Goal: Information Seeking & Learning: Check status

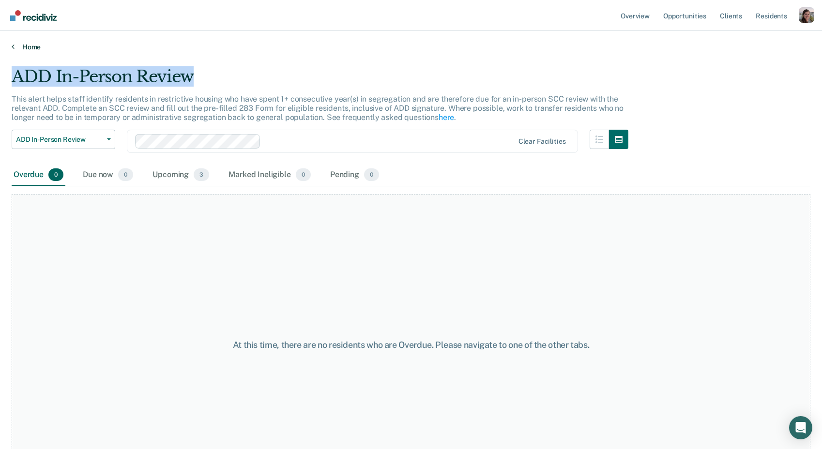
click at [13, 45] on icon at bounding box center [13, 47] width 3 height 8
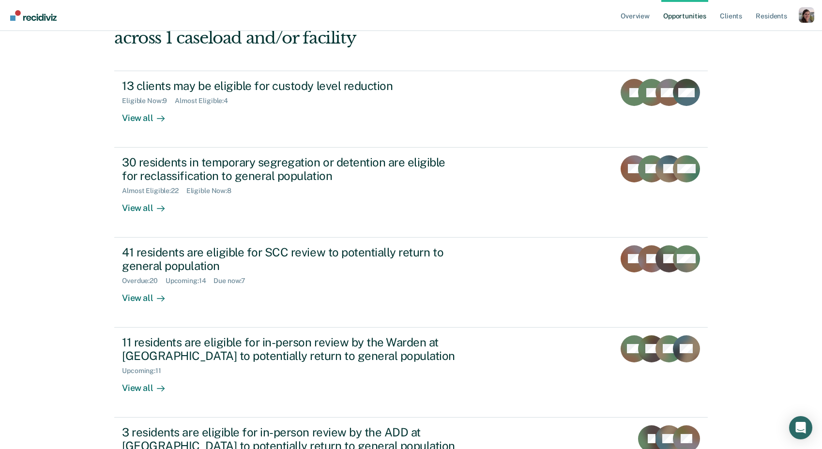
scroll to position [95, 0]
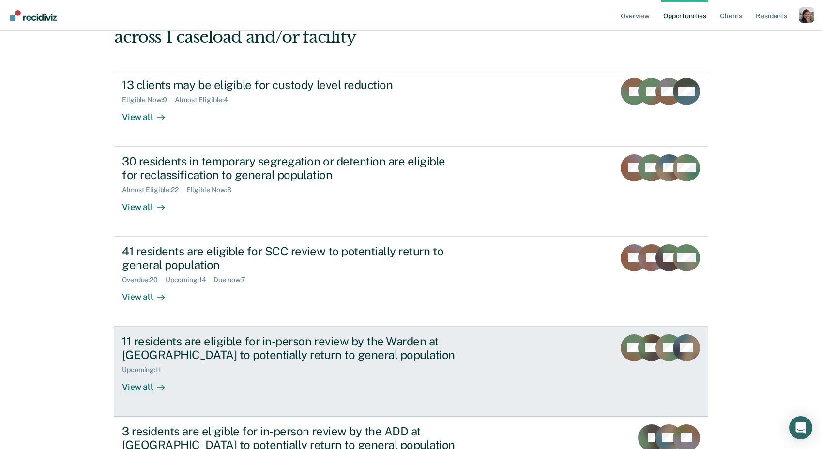
click at [143, 375] on div "View all" at bounding box center [149, 383] width 54 height 19
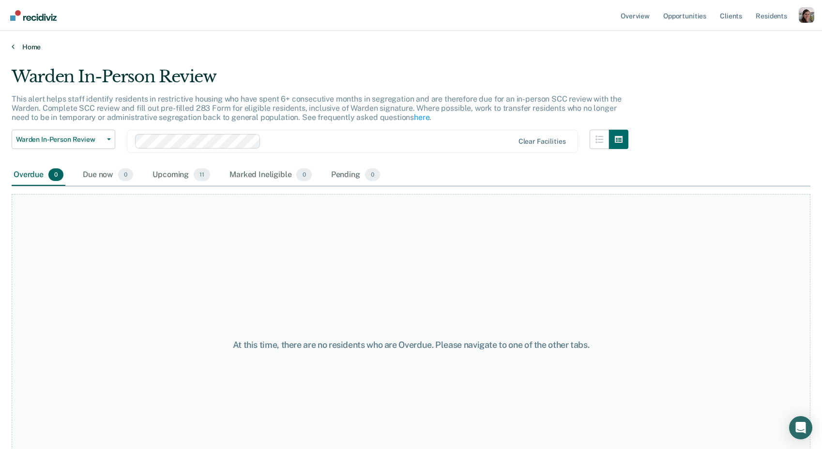
click at [12, 46] on icon at bounding box center [13, 47] width 3 height 8
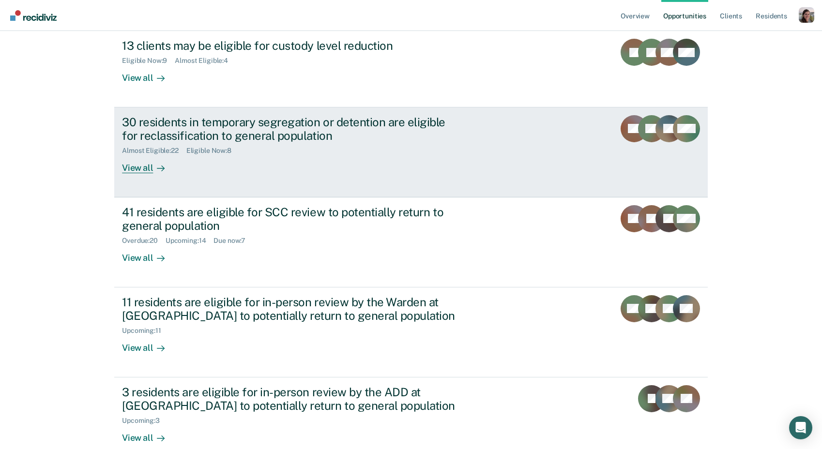
scroll to position [138, 0]
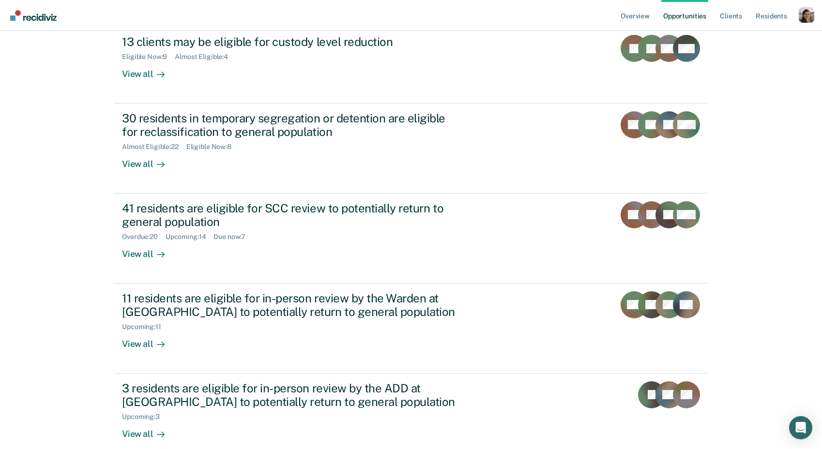
click at [69, 293] on div "Overview Opportunities Client s Resident s Profile How it works Log Out Agent F…" at bounding box center [411, 86] width 822 height 449
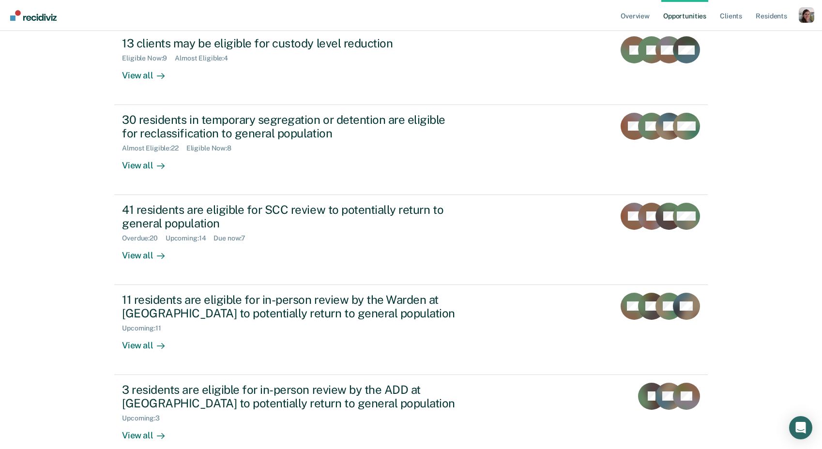
scroll to position [136, 0]
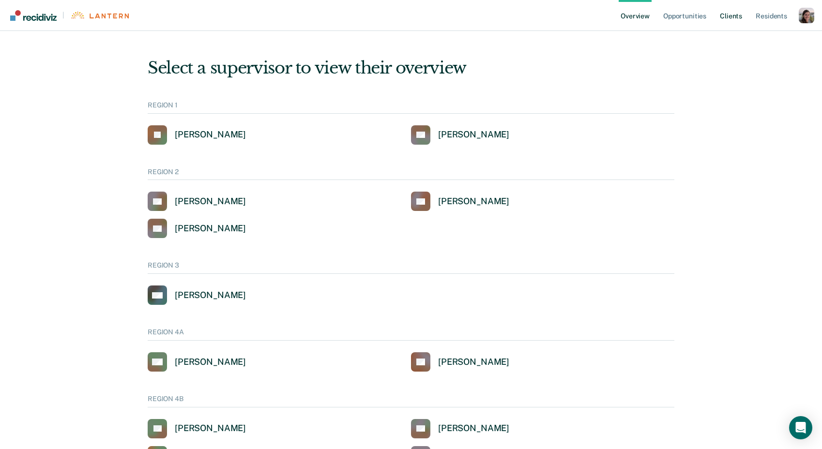
click at [727, 16] on link "Client s" at bounding box center [731, 15] width 26 height 31
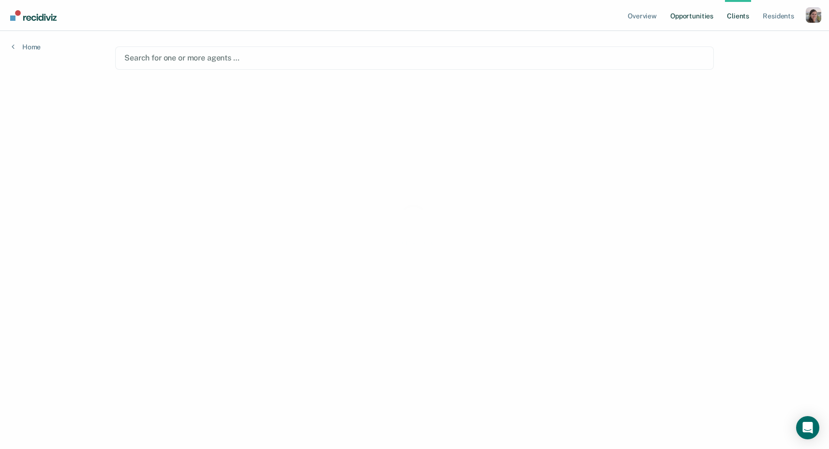
click at [678, 16] on link "Opportunities" at bounding box center [691, 15] width 47 height 31
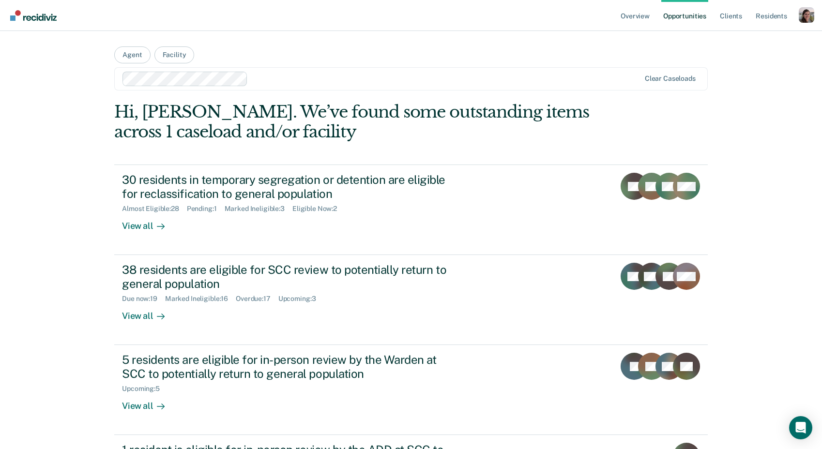
scroll to position [77, 0]
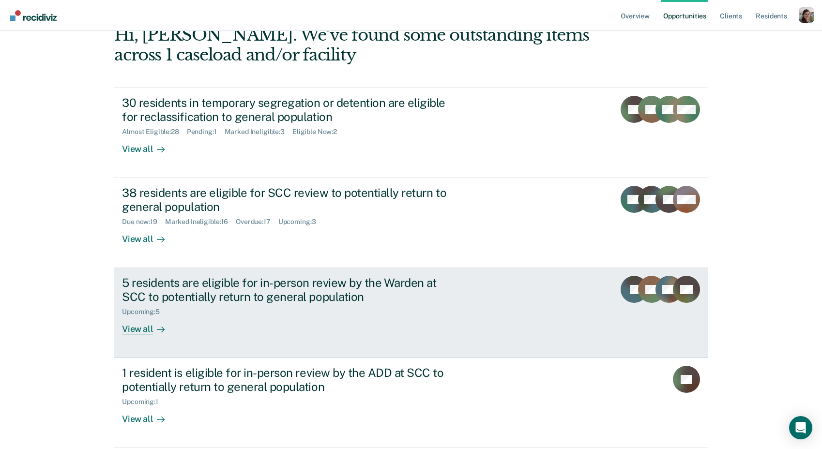
click at [138, 330] on div "View all" at bounding box center [149, 325] width 54 height 19
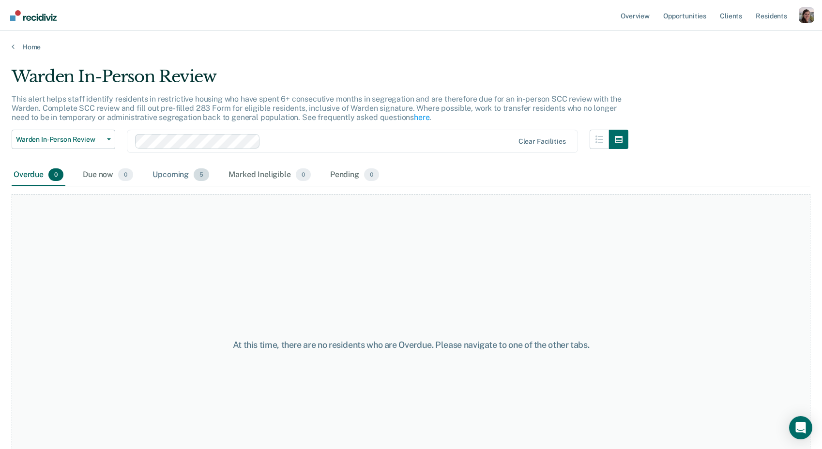
click at [179, 174] on div "Upcoming 5" at bounding box center [181, 175] width 60 height 21
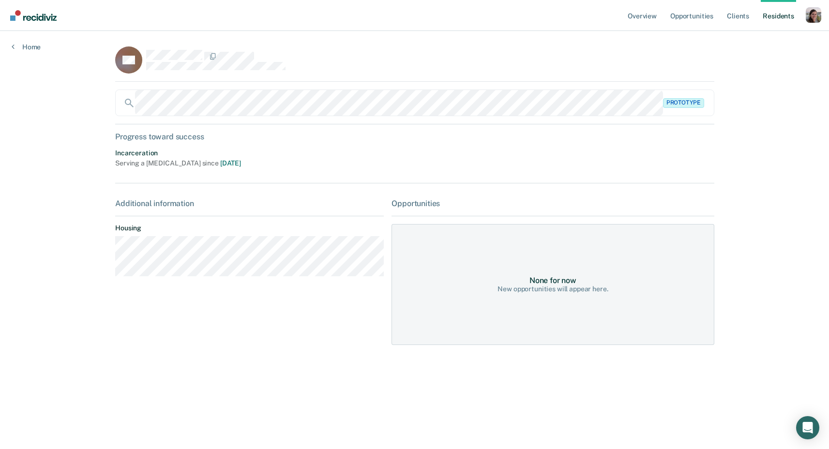
drag, startPoint x: 266, startPoint y: 162, endPoint x: 48, endPoint y: 144, distance: 219.0
click at [48, 144] on div "Overview Opportunities Client s Resident s Profile How it works Log Out Home RA…" at bounding box center [414, 224] width 829 height 449
click at [68, 151] on div "Overview Opportunities Client s Resident s Profile How it works Log Out Home RA…" at bounding box center [414, 224] width 829 height 449
click at [19, 43] on link "Home" at bounding box center [26, 47] width 29 height 9
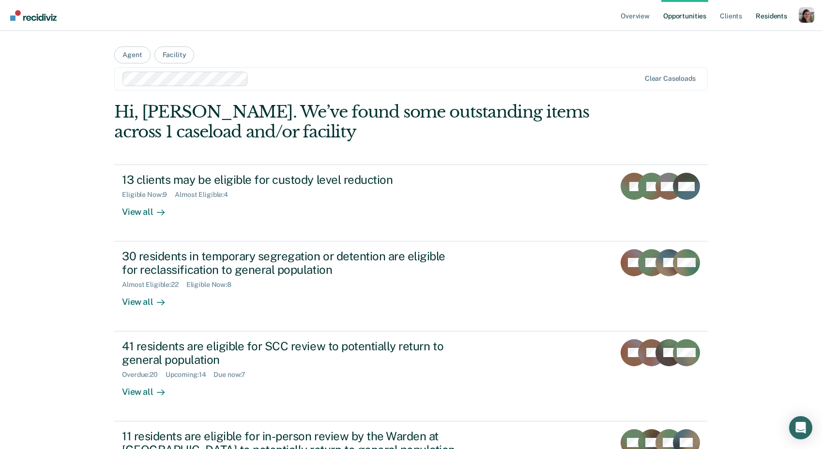
click at [760, 16] on link "Resident s" at bounding box center [771, 15] width 35 height 31
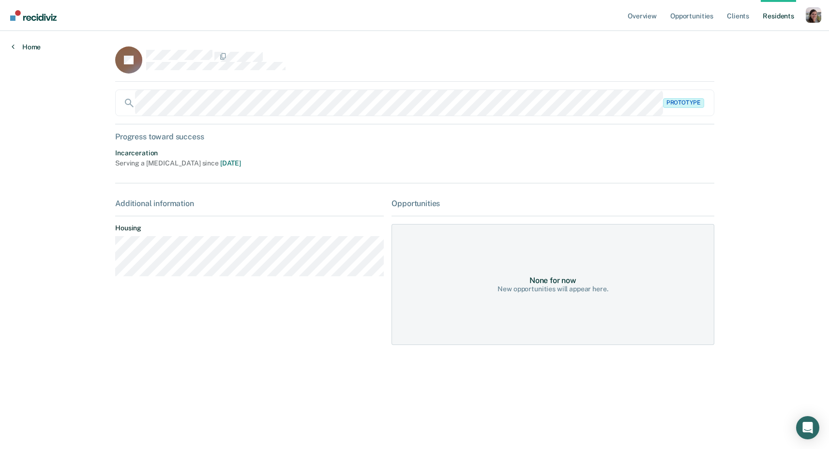
click at [31, 47] on link "Home" at bounding box center [26, 47] width 29 height 9
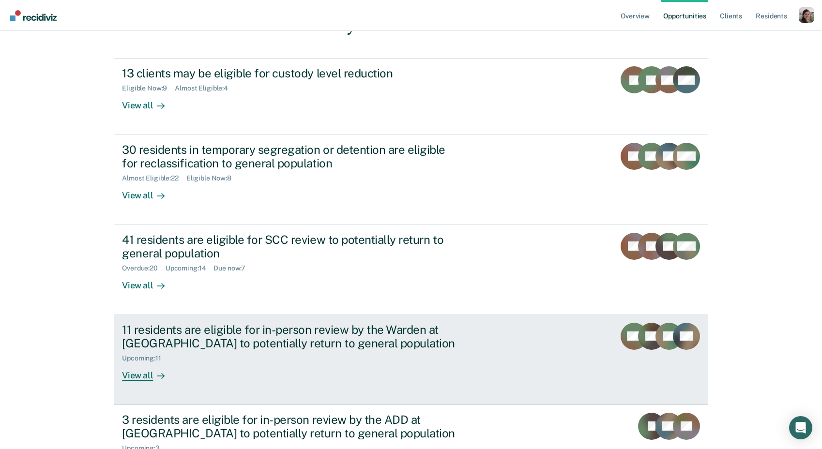
scroll to position [152, 0]
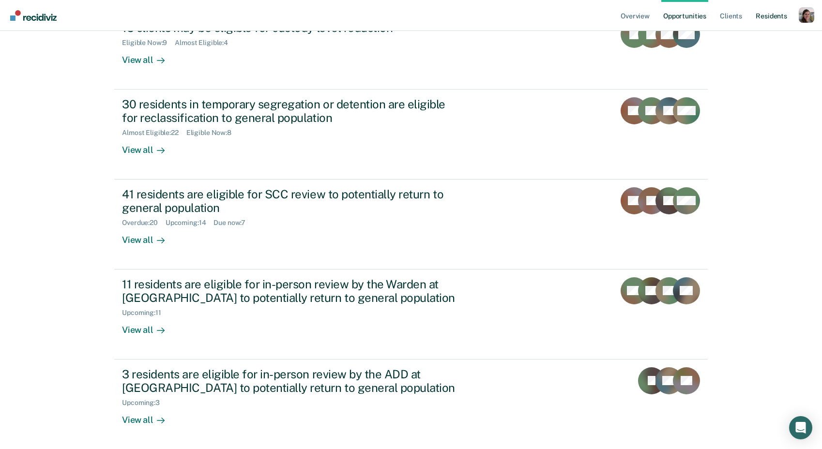
click at [760, 14] on link "Resident s" at bounding box center [771, 15] width 35 height 31
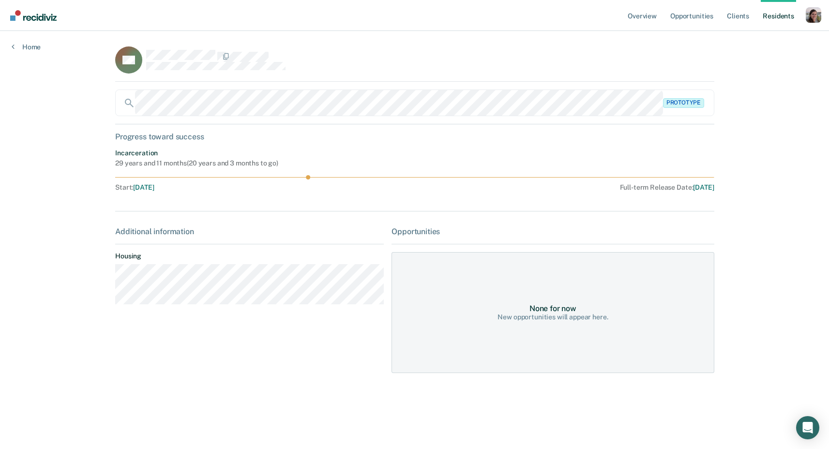
click at [779, 234] on div "Overview Opportunities Client s Resident s Profile How it works Log Out Home SA…" at bounding box center [414, 224] width 829 height 449
click at [26, 46] on link "Home" at bounding box center [26, 47] width 29 height 9
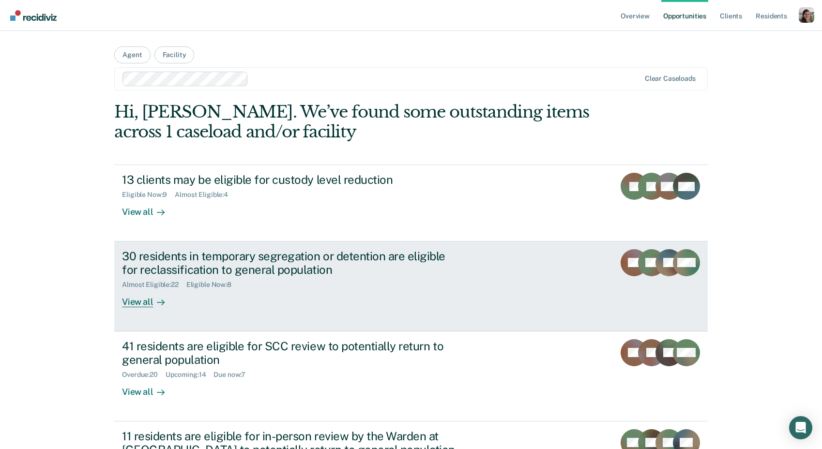
click at [177, 291] on div "30 residents in temporary segregation or detention are eligible for reclassific…" at bounding box center [303, 278] width 363 height 59
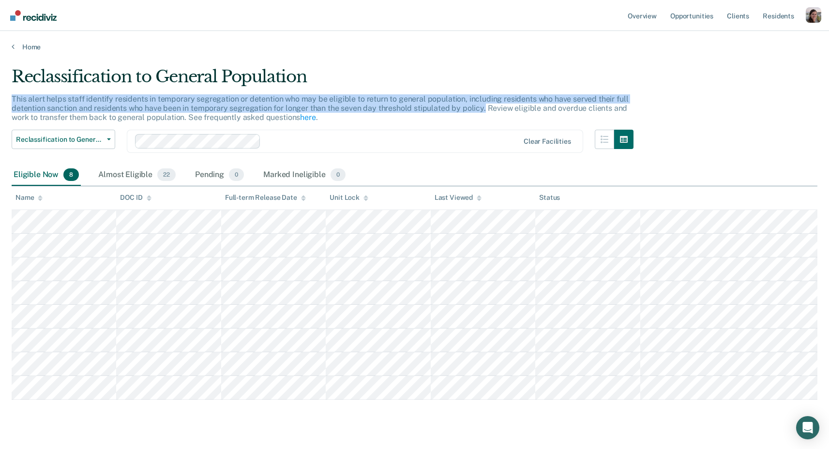
drag, startPoint x: 11, startPoint y: 98, endPoint x: 482, endPoint y: 110, distance: 471.1
click at [482, 110] on p "This alert helps staff identify residents in temporary segregation or detention…" at bounding box center [320, 108] width 617 height 28
copy p "This alert helps staff identify residents in temporary segregation or detention…"
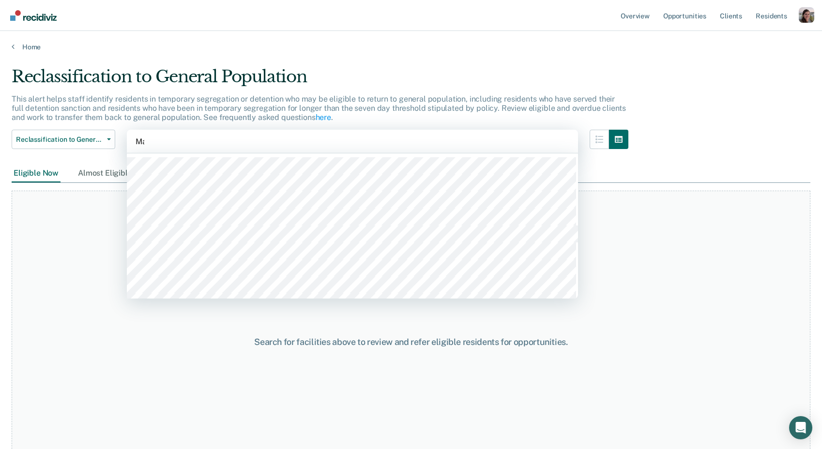
type input "Mar"
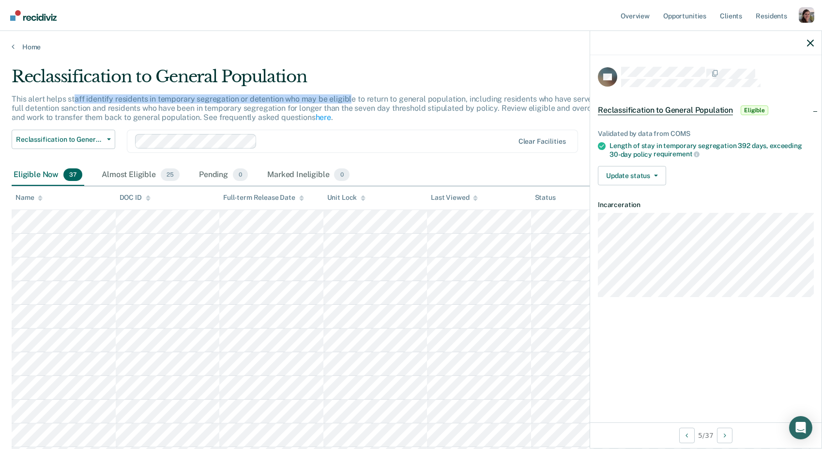
drag, startPoint x: 75, startPoint y: 98, endPoint x: 348, endPoint y: 95, distance: 273.0
click at [348, 95] on p "This alert helps staff identify residents in temporary segregation or detention…" at bounding box center [319, 108] width 614 height 28
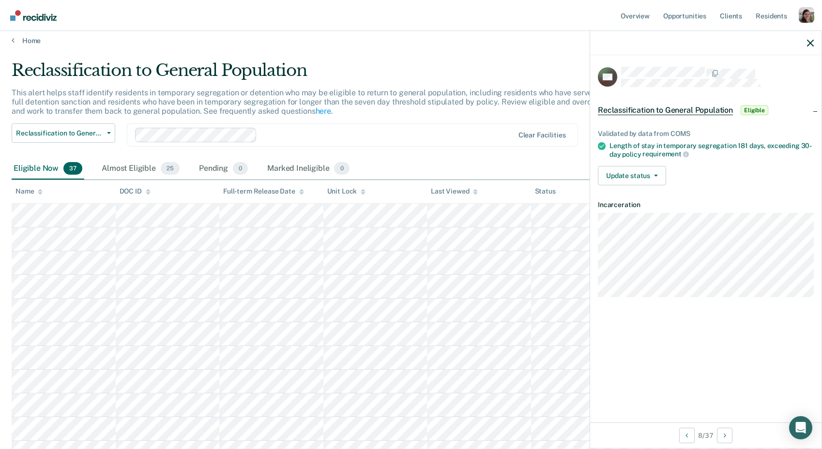
scroll to position [15, 0]
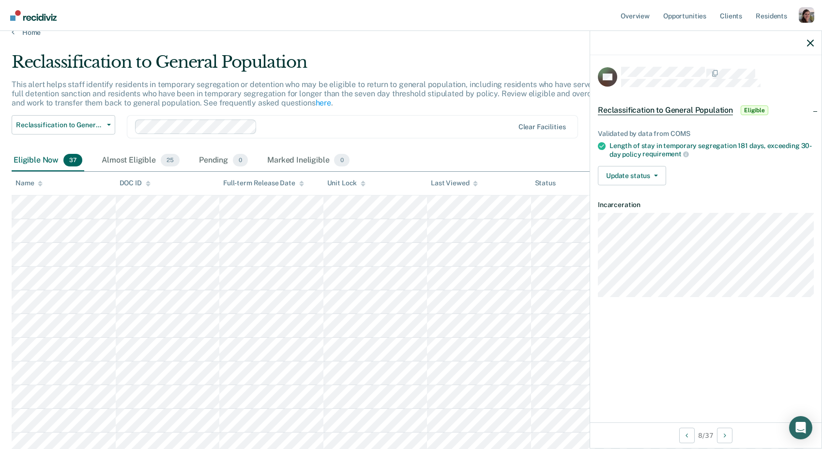
drag, startPoint x: 502, startPoint y: 49, endPoint x: 272, endPoint y: 0, distance: 235.4
click at [501, 48] on main "Reclassification to General Population This alert helps staff identify resident…" at bounding box center [411, 234] width 822 height 395
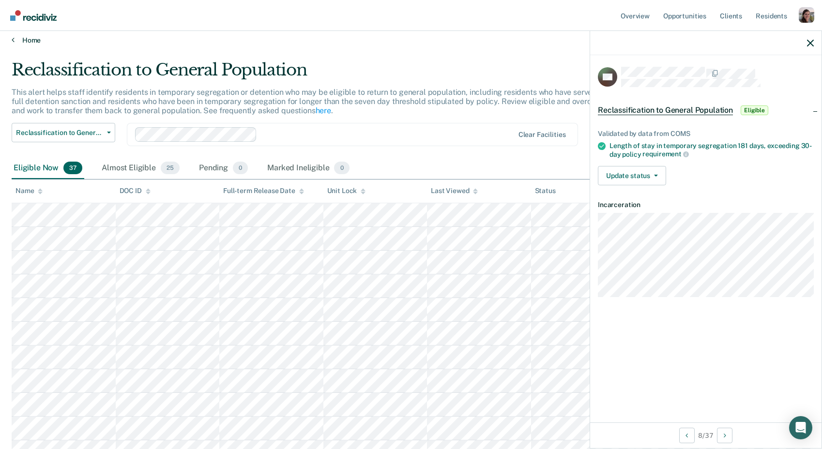
scroll to position [0, 0]
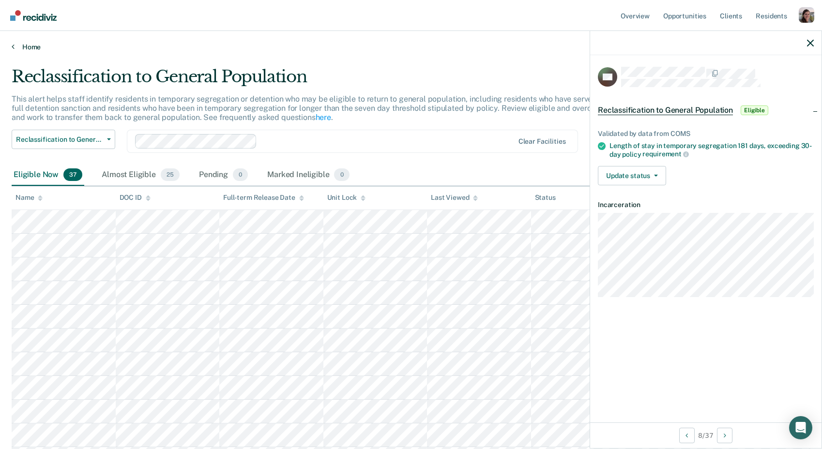
click at [16, 46] on link "Home" at bounding box center [411, 47] width 799 height 9
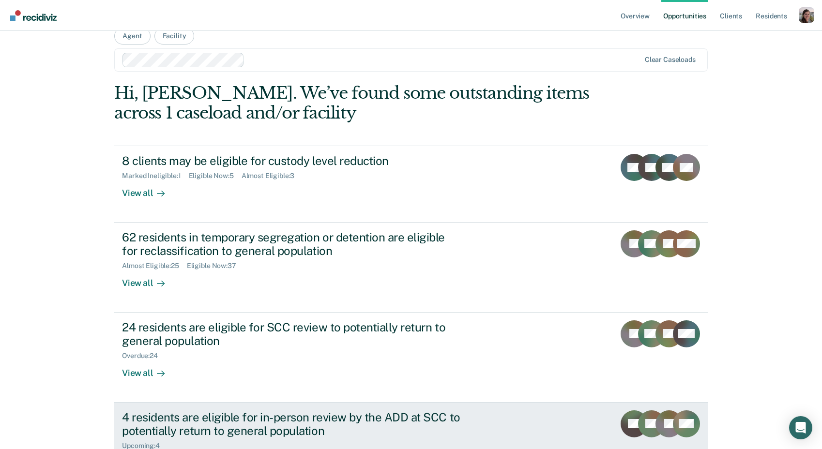
scroll to position [20, 0]
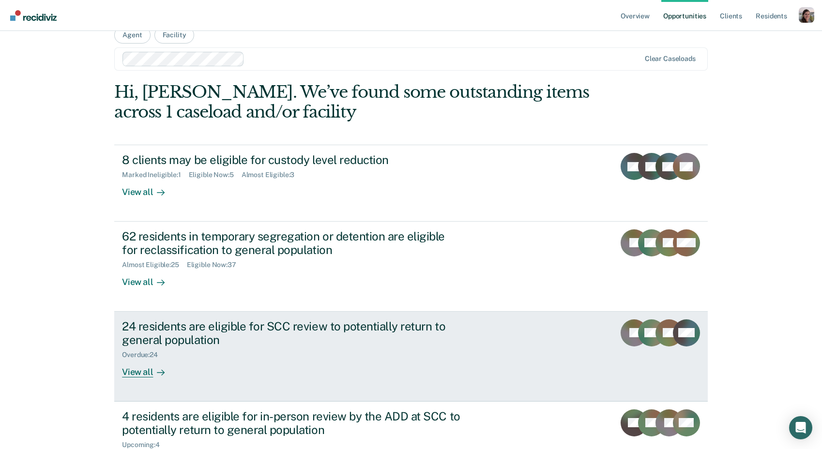
click at [148, 374] on div "View all" at bounding box center [149, 368] width 54 height 19
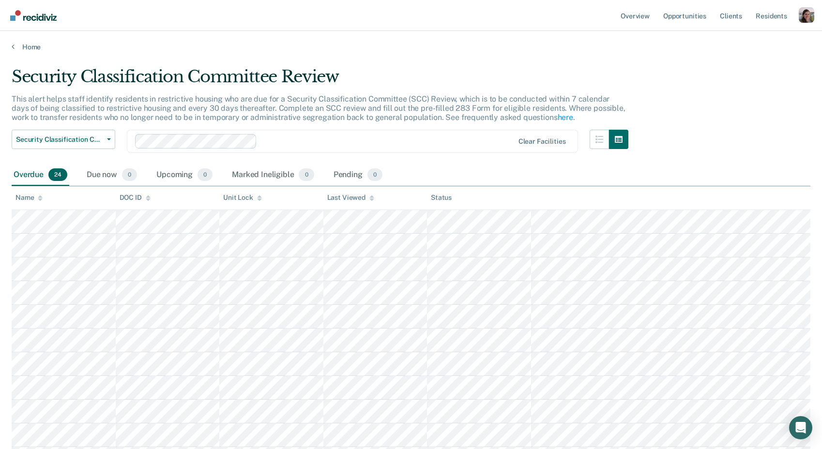
drag, startPoint x: 123, startPoint y: 100, endPoint x: 279, endPoint y: 95, distance: 155.9
click at [279, 95] on p "This alert helps staff identify residents in restrictive housing who are due fo…" at bounding box center [319, 108] width 614 height 28
drag, startPoint x: 159, startPoint y: 99, endPoint x: 226, endPoint y: 100, distance: 66.8
click at [160, 98] on p "This alert helps staff identify residents in restrictive housing who are due fo…" at bounding box center [319, 108] width 614 height 28
